Goal: Navigation & Orientation: Find specific page/section

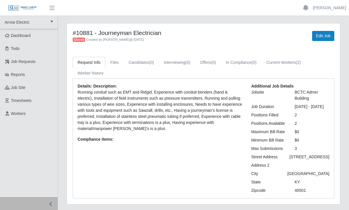
click at [292, 63] on link "Current Workers (2)" at bounding box center [283, 62] width 44 height 11
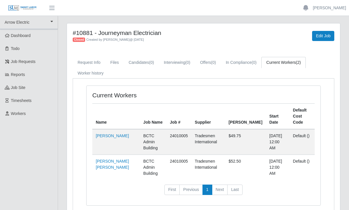
click at [23, 30] on link "Dashboard" at bounding box center [29, 35] width 58 height 13
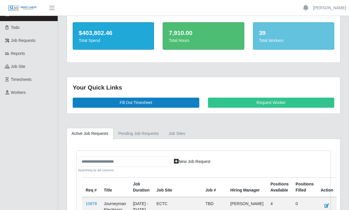
scroll to position [90, 0]
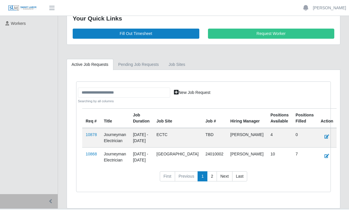
click at [153, 134] on td "08/11/2025 - 11/30/2025" at bounding box center [141, 138] width 24 height 20
click at [88, 133] on link "10878" at bounding box center [91, 134] width 11 height 5
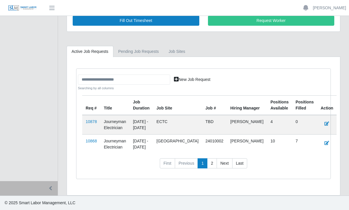
click at [185, 136] on td "Kenneland Chalet Building" at bounding box center [177, 143] width 49 height 19
click at [153, 139] on td "08/04/2025 - 12/31/2025" at bounding box center [141, 143] width 24 height 19
click at [146, 136] on td "08/04/2025 - 12/31/2025" at bounding box center [141, 143] width 24 height 19
click at [118, 137] on td "Journeyman Electrician" at bounding box center [114, 143] width 29 height 19
click at [88, 139] on td "10868" at bounding box center [91, 143] width 18 height 19
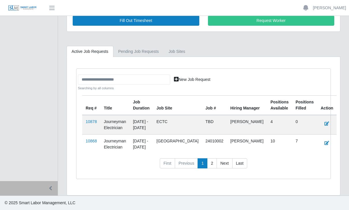
click at [94, 138] on link "10868" at bounding box center [91, 140] width 11 height 5
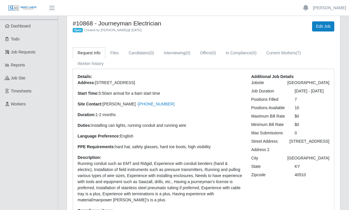
scroll to position [9, 0]
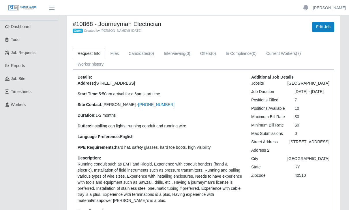
click at [21, 102] on span "Workers" at bounding box center [18, 104] width 15 height 5
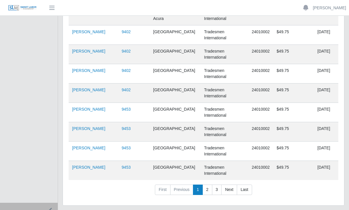
scroll to position [197, 0]
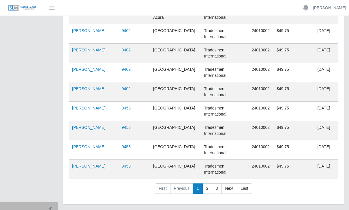
click at [207, 189] on link "2" at bounding box center [207, 188] width 10 height 10
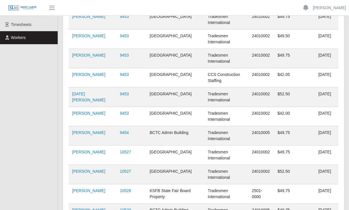
scroll to position [80, 0]
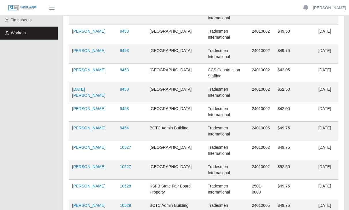
click at [129, 127] on link "9454" at bounding box center [124, 128] width 9 height 5
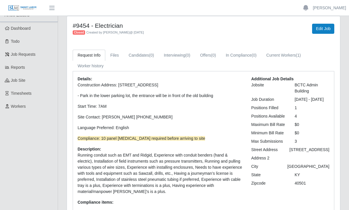
scroll to position [14, 0]
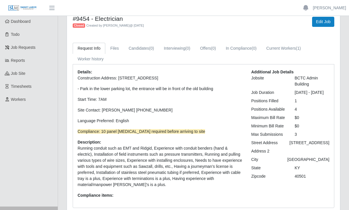
click at [21, 85] on span "Timesheets" at bounding box center [21, 86] width 21 height 5
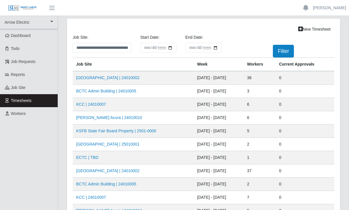
click at [135, 91] on link "BCTC Admin Building | 24010005" at bounding box center [106, 90] width 60 height 5
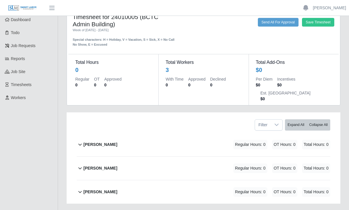
scroll to position [19, 0]
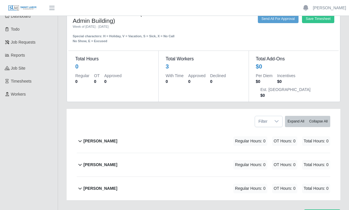
click at [20, 55] on span "Reports" at bounding box center [18, 55] width 14 height 5
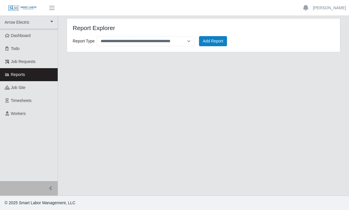
click at [17, 87] on span "job site" at bounding box center [18, 87] width 15 height 5
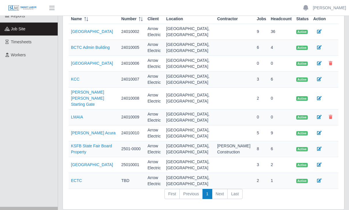
scroll to position [59, 0]
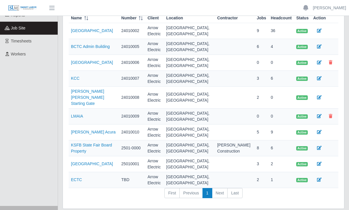
click at [98, 161] on link "[GEOGRAPHIC_DATA]" at bounding box center [92, 163] width 42 height 5
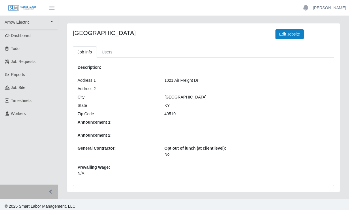
click at [16, 114] on span "Workers" at bounding box center [18, 113] width 15 height 5
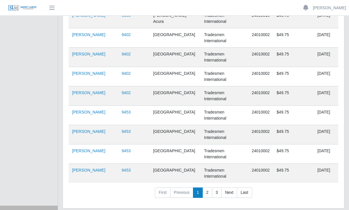
scroll to position [197, 0]
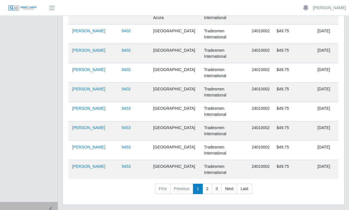
click at [90, 168] on link "[PERSON_NAME]" at bounding box center [88, 166] width 33 height 5
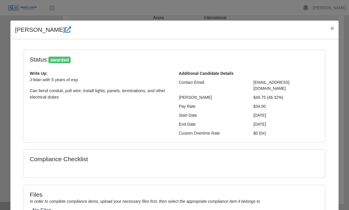
scroll to position [0, 0]
click at [333, 28] on span "×" at bounding box center [331, 28] width 3 height 7
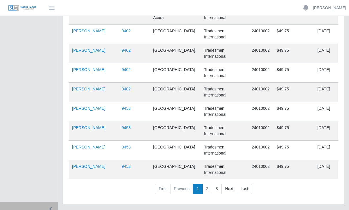
click at [131, 165] on link "9453" at bounding box center [126, 166] width 9 height 5
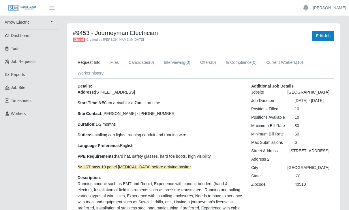
click at [23, 100] on span "Timesheets" at bounding box center [21, 100] width 21 height 5
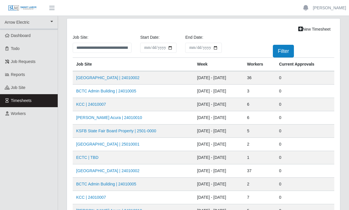
click at [19, 34] on span "Dashboard" at bounding box center [21, 35] width 20 height 5
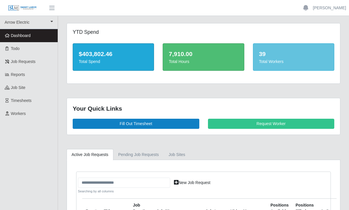
click at [209, 50] on div "7,910.00" at bounding box center [203, 53] width 69 height 9
click at [204, 56] on div "7,910.00" at bounding box center [203, 53] width 69 height 9
click at [183, 59] on div "Total Hours" at bounding box center [203, 62] width 69 height 6
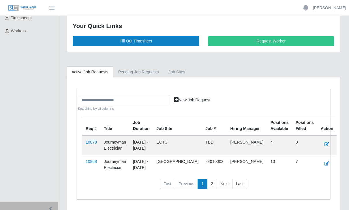
scroll to position [90, 0]
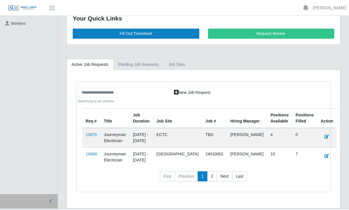
click at [184, 162] on td "[GEOGRAPHIC_DATA]" at bounding box center [177, 156] width 49 height 19
click at [94, 153] on link "10868" at bounding box center [91, 153] width 11 height 5
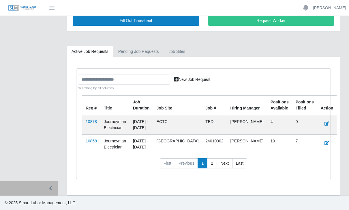
click at [47, 3] on button "button" at bounding box center [52, 8] width 14 height 10
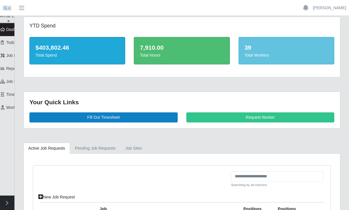
scroll to position [7, 0]
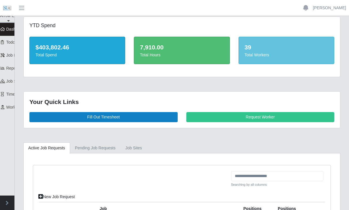
click at [10, 37] on link "Todo" at bounding box center [7, 42] width 14 height 13
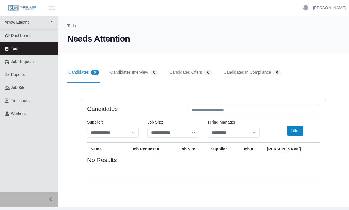
click at [21, 59] on span "Job Requests" at bounding box center [23, 61] width 25 height 5
